Goal: Task Accomplishment & Management: Use online tool/utility

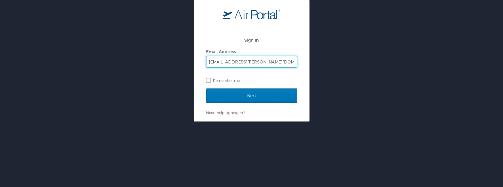
type input "[EMAIL_ADDRESS][PERSON_NAME][DOMAIN_NAME]"
click at [206, 89] on input "Next" at bounding box center [251, 96] width 91 height 14
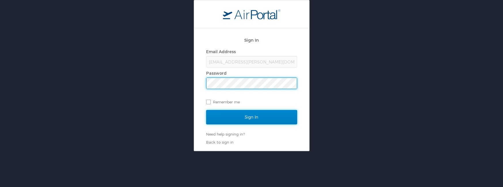
click at [271, 119] on input "Sign In" at bounding box center [251, 117] width 91 height 14
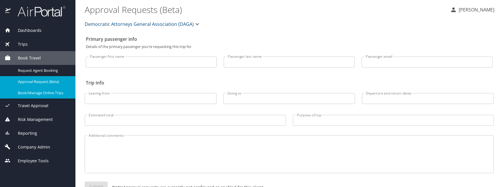
click at [33, 90] on div "Book/Manage Online Trips" at bounding box center [38, 93] width 66 height 7
